Goal: Book appointment/travel/reservation

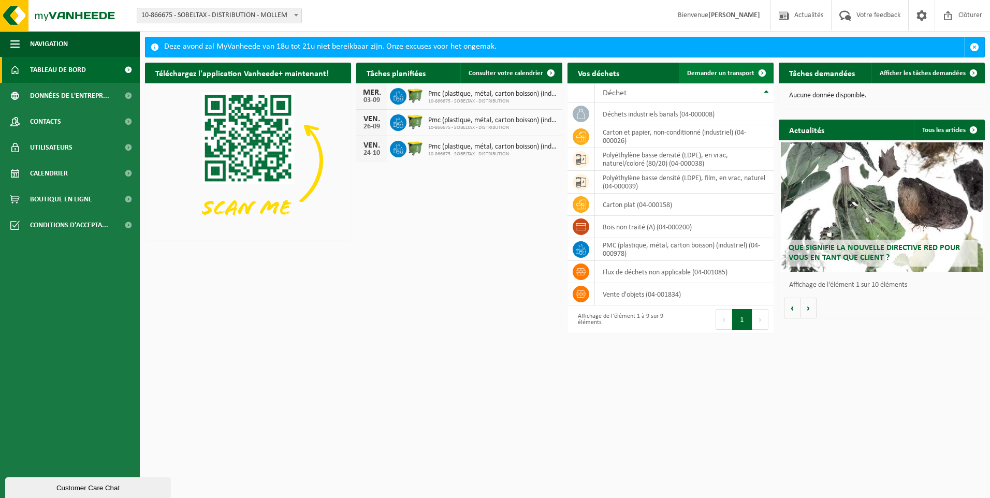
click at [716, 71] on span "Demander un transport" at bounding box center [720, 73] width 67 height 7
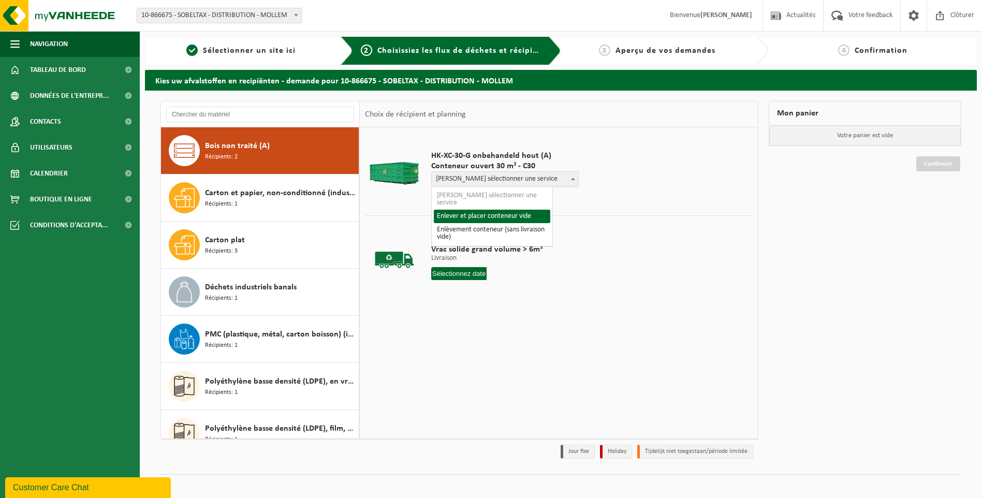
click at [536, 178] on span "Veuillez sélectionner une service" at bounding box center [505, 179] width 147 height 14
select select "P2PL-VEL-072376_HK-XC-30-GN-00_04-000200_46"
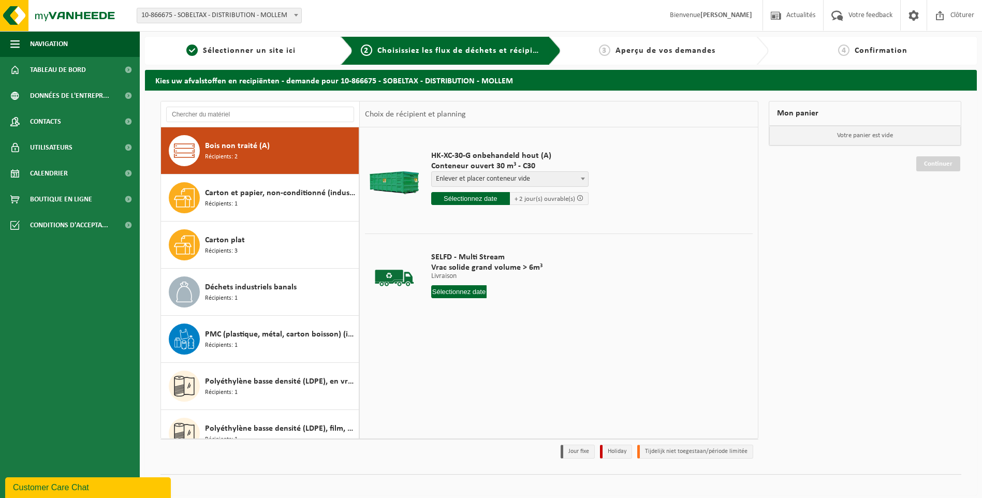
click at [460, 200] on input "text" at bounding box center [470, 198] width 79 height 13
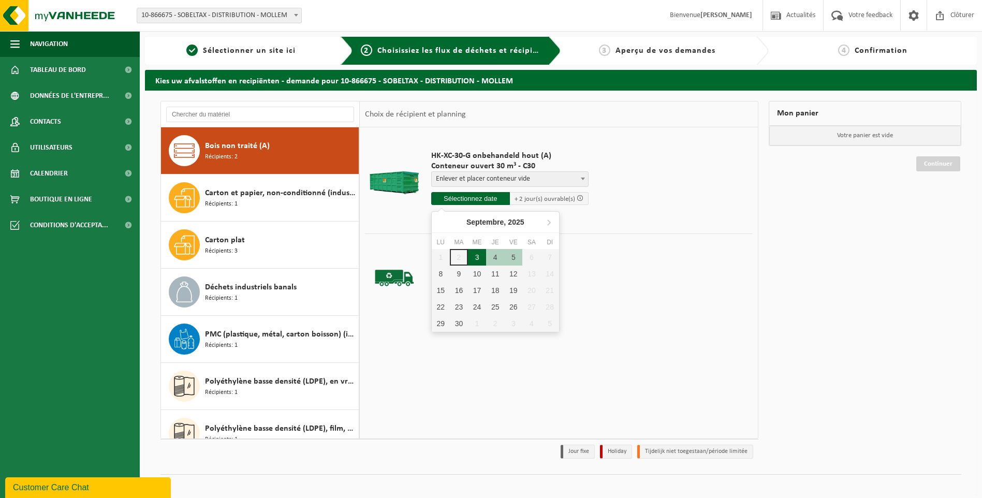
click at [474, 259] on div "3" at bounding box center [477, 257] width 18 height 17
type input "à partir de 2025-09-03"
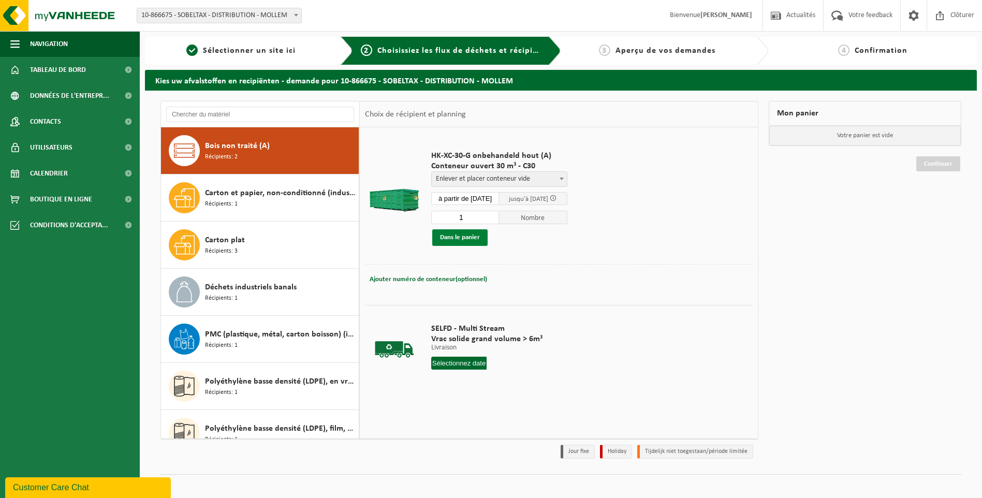
click at [458, 242] on button "Dans le panier" at bounding box center [459, 237] width 55 height 17
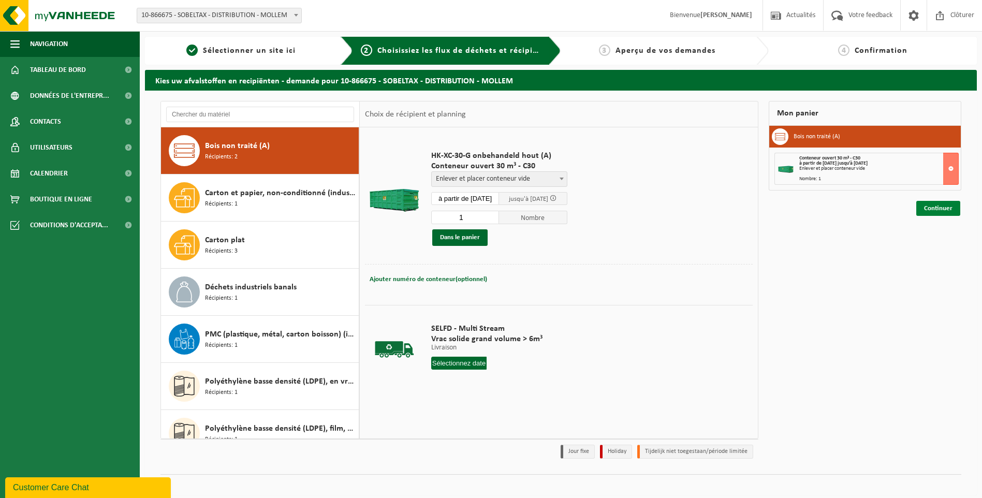
click at [932, 207] on link "Continuer" at bounding box center [939, 208] width 44 height 15
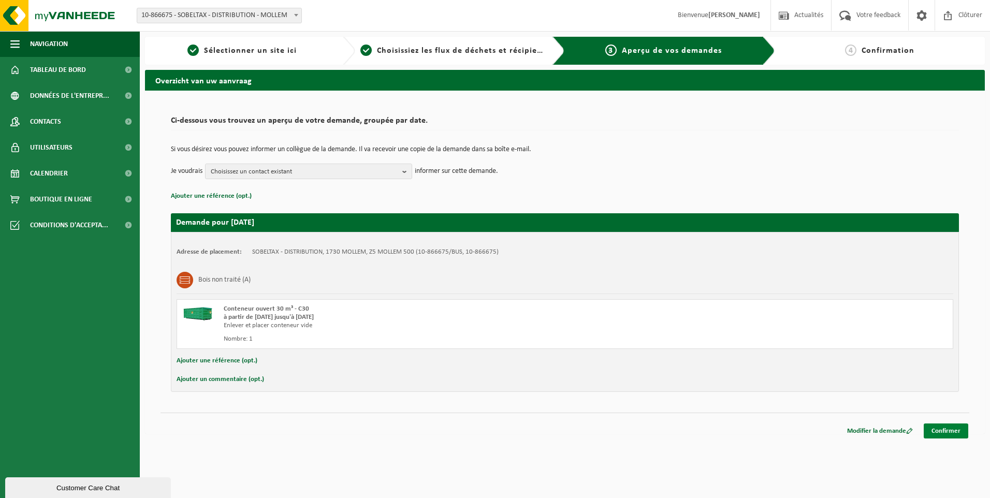
click at [952, 427] on link "Confirmer" at bounding box center [946, 431] width 45 height 15
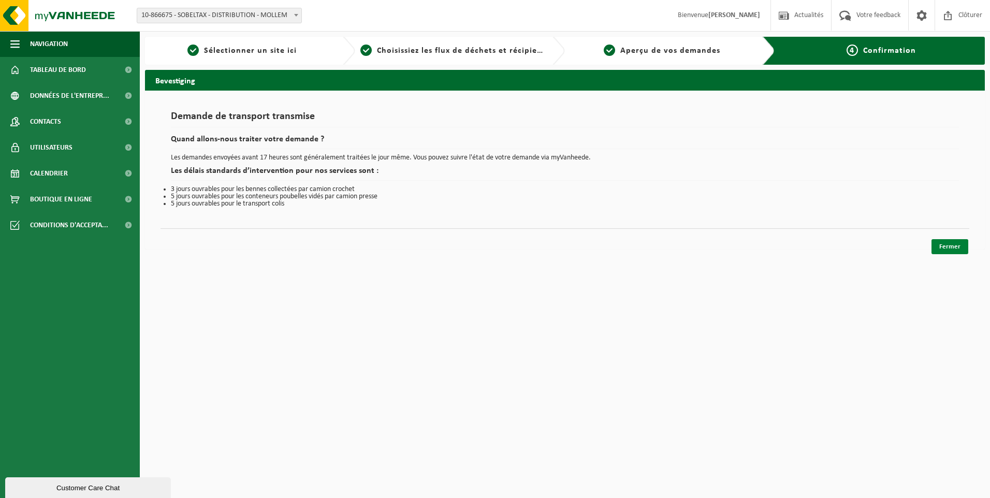
click at [939, 244] on link "Fermer" at bounding box center [950, 246] width 37 height 15
